Goal: Obtain resource: Download file/media

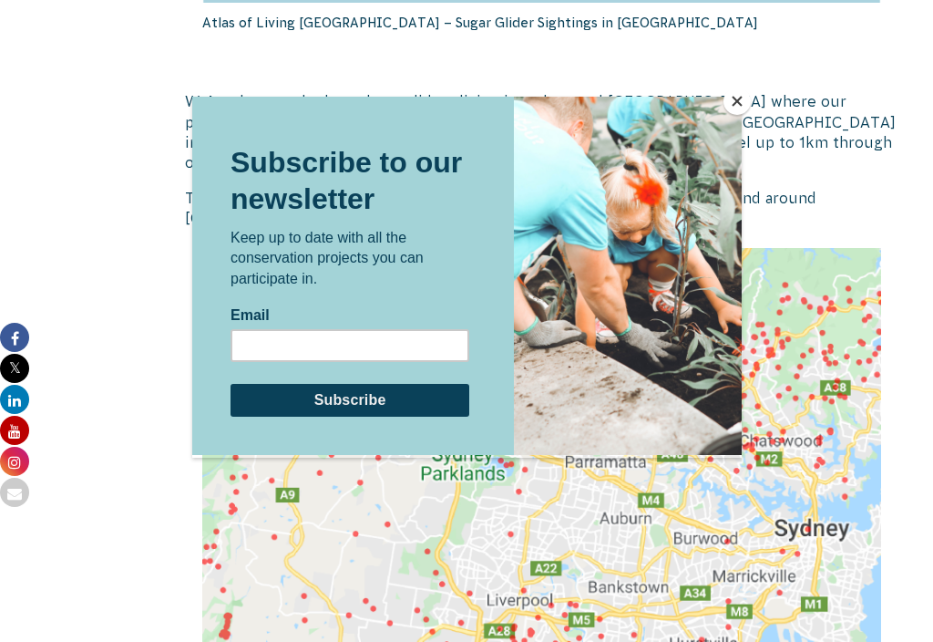
scroll to position [2816, 0]
click at [752, 107] on div at bounding box center [466, 321] width 933 height 642
click at [740, 111] on button "Close" at bounding box center [737, 100] width 27 height 27
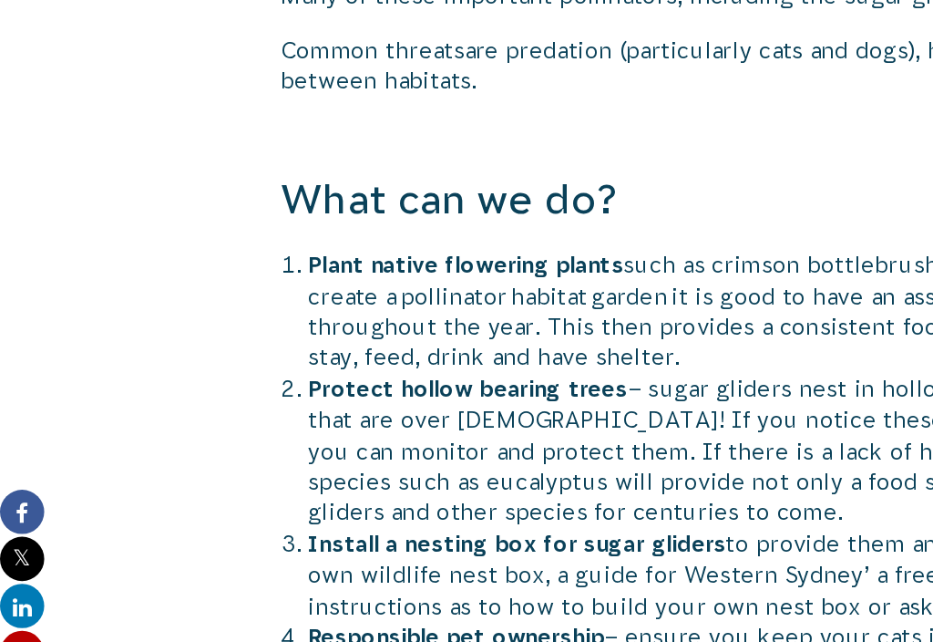
scroll to position [3926, 318]
